Goal: Task Accomplishment & Management: Complete application form

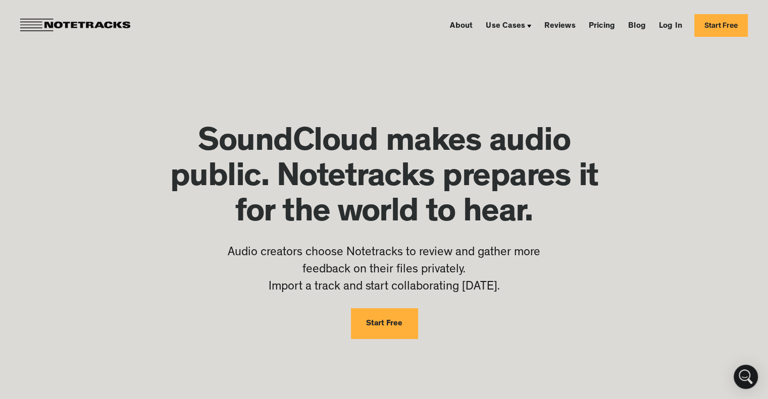
click at [392, 323] on link "Start Free" at bounding box center [384, 323] width 67 height 30
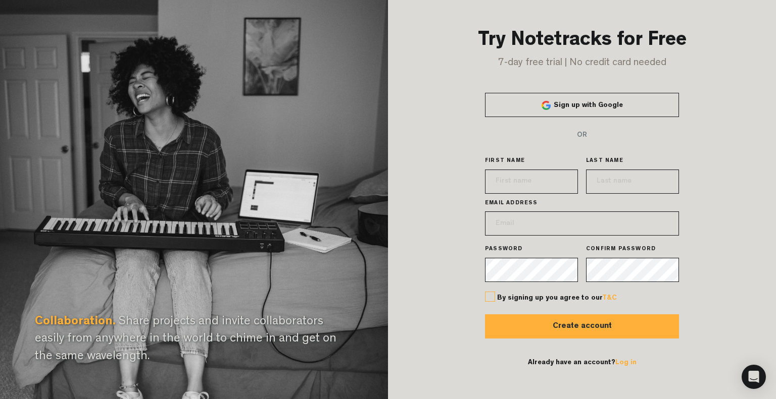
click at [633, 111] on link "Sign up with Google" at bounding box center [582, 105] width 194 height 24
click at [537, 184] on input "text" at bounding box center [531, 182] width 93 height 24
type input "ayden"
click at [608, 219] on input "email" at bounding box center [582, 224] width 194 height 24
click at [630, 185] on input "text" at bounding box center [632, 182] width 93 height 24
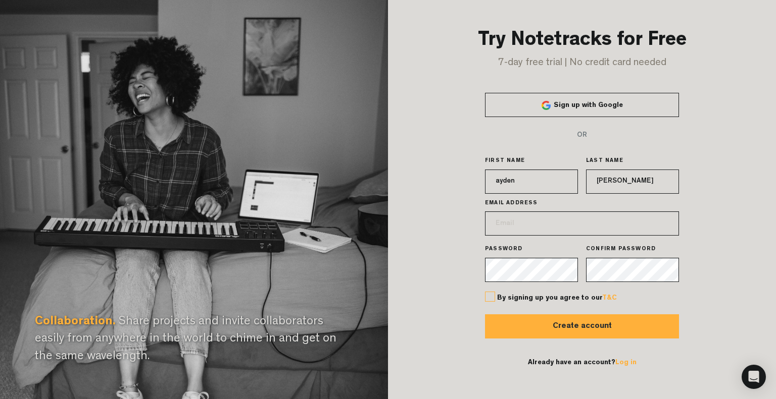
type input "[PERSON_NAME]"
click at [575, 234] on input "email" at bounding box center [582, 224] width 194 height 24
type input "[EMAIL_ADDRESS][DOMAIN_NAME]"
click at [541, 299] on span "By signing up you agree to our T&C" at bounding box center [557, 298] width 120 height 7
click at [493, 301] on label at bounding box center [490, 297] width 10 height 10
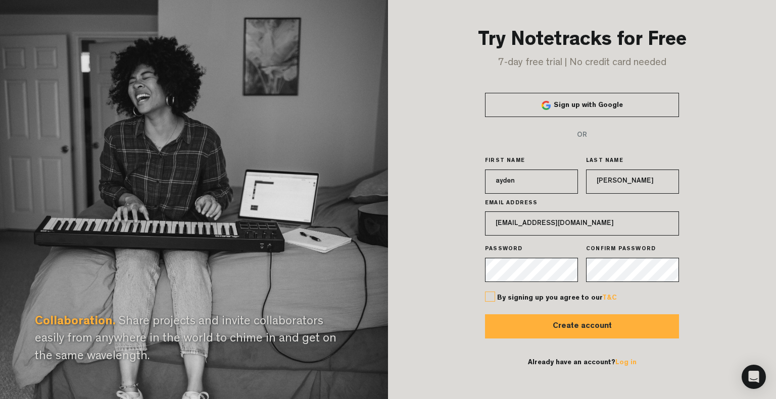
click at [0, 0] on input "checkbox" at bounding box center [0, 0] width 0 height 0
click at [504, 325] on button "Create account" at bounding box center [582, 327] width 194 height 24
